Goal: Task Accomplishment & Management: Manage account settings

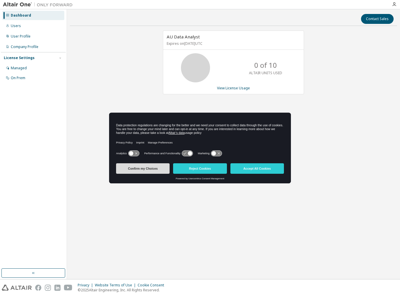
click at [155, 164] on button "Confirm my Choices" at bounding box center [143, 168] width 54 height 10
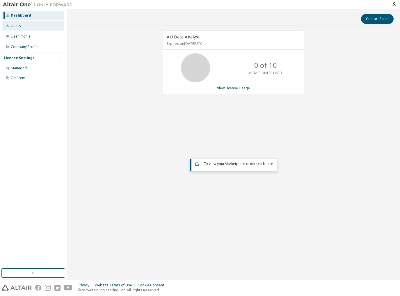
click at [16, 25] on div "Users" at bounding box center [16, 26] width 10 height 5
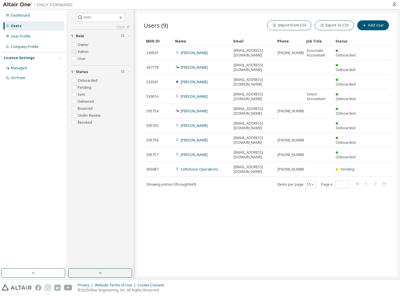
click at [82, 50] on label "Admin" at bounding box center [84, 51] width 12 height 7
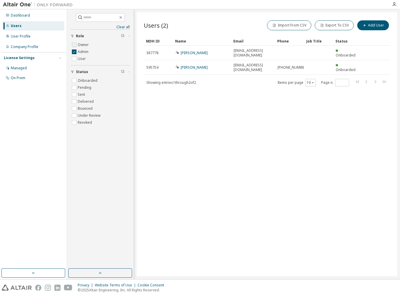
click at [83, 44] on label "Owner" at bounding box center [84, 44] width 12 height 7
click at [83, 45] on label "Owner" at bounding box center [84, 44] width 12 height 7
click at [177, 143] on div "Users (3) Import From CSV Export To CSV Add User Clear Load Save Save As Field …" at bounding box center [267, 144] width 261 height 264
